Goal: Task Accomplishment & Management: Complete application form

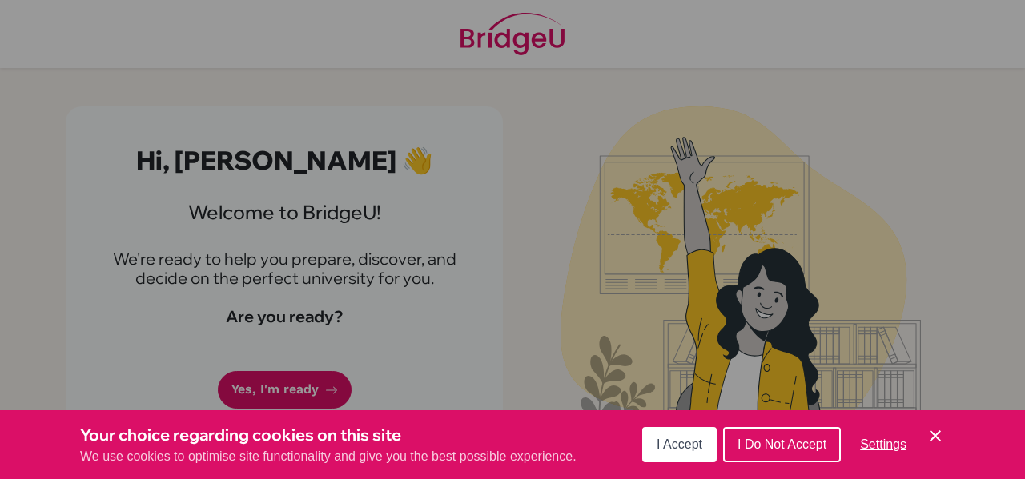
click at [937, 445] on icon "Cookie Control Close Icon" at bounding box center [934, 436] width 19 height 19
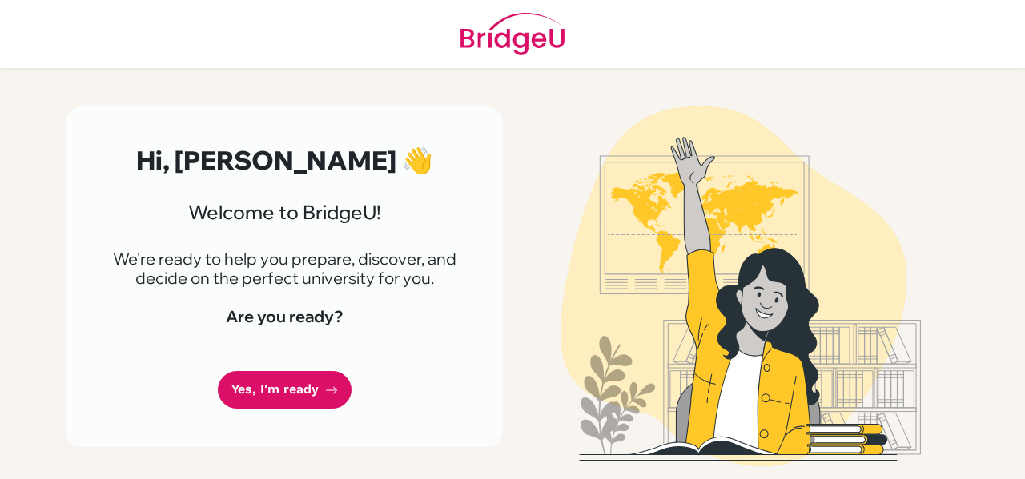
click at [307, 391] on link "Yes, I'm ready" at bounding box center [285, 390] width 134 height 38
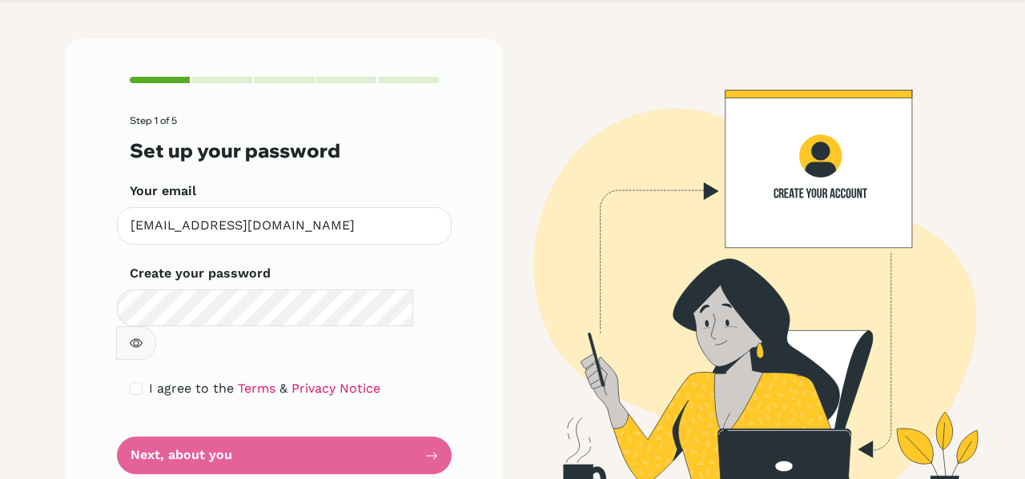
scroll to position [77, 0]
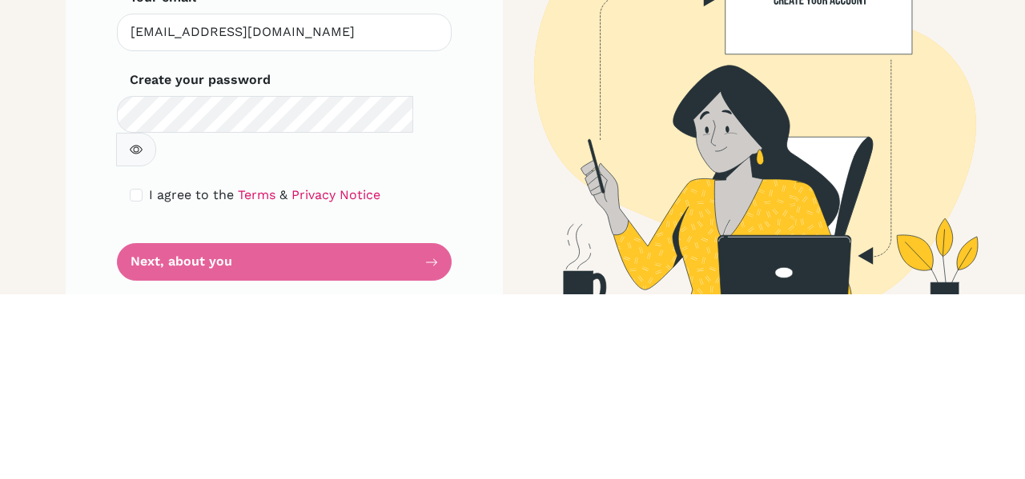
click at [672, 315] on img at bounding box center [740, 267] width 913 height 475
click at [618, 279] on img at bounding box center [740, 267] width 913 height 475
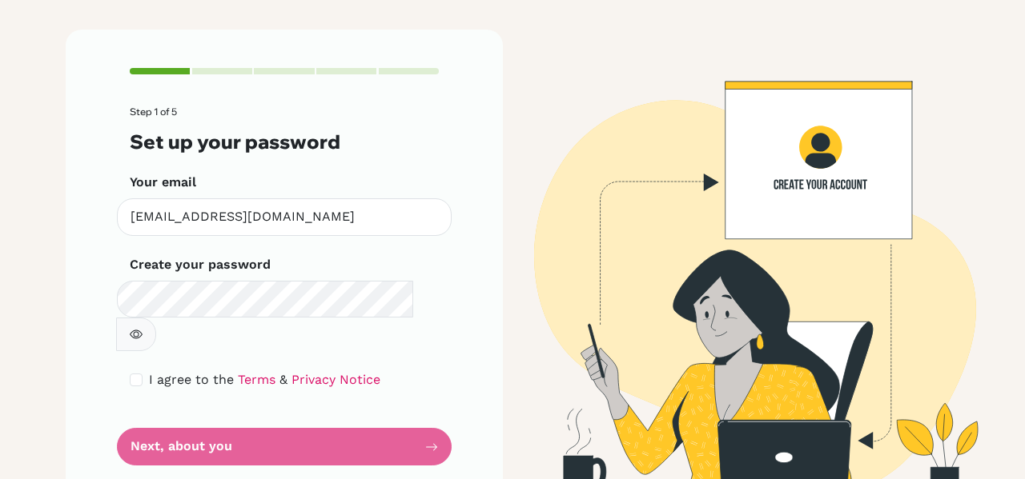
click at [156, 318] on button "button" at bounding box center [136, 335] width 40 height 34
click at [134, 374] on input "checkbox" at bounding box center [136, 380] width 13 height 13
checkbox input "true"
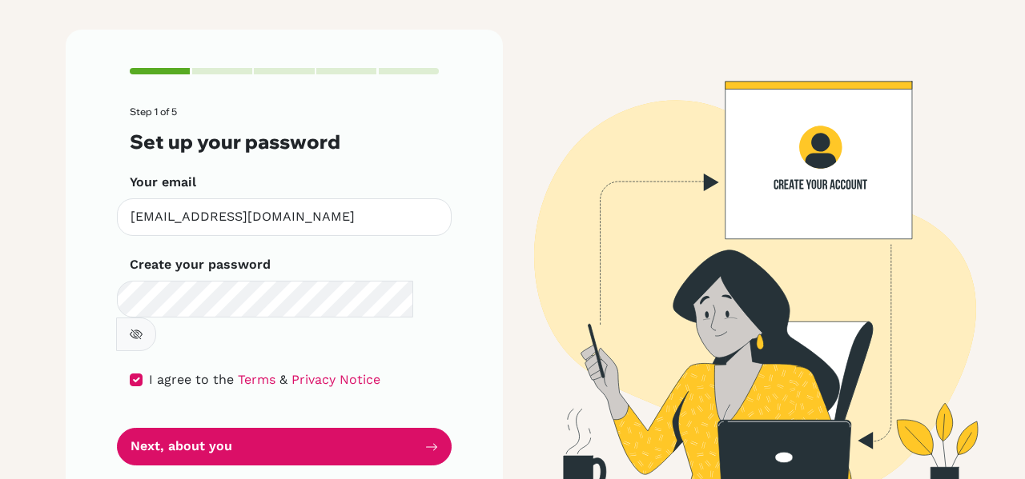
click at [366, 428] on button "Next, about you" at bounding box center [284, 447] width 335 height 38
